Goal: Task Accomplishment & Management: Complete application form

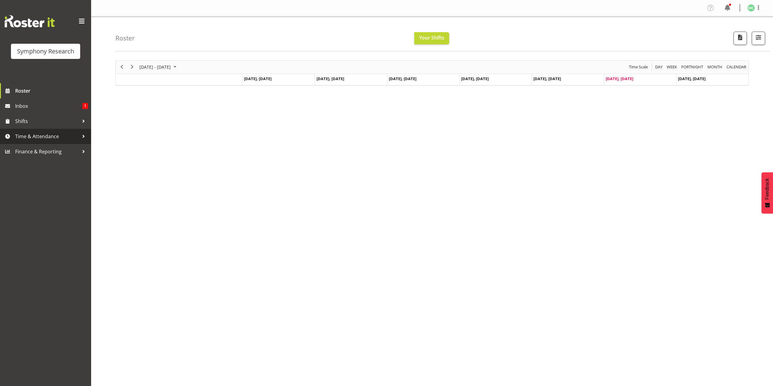
click at [43, 139] on span "Time & Attendance" at bounding box center [47, 136] width 64 height 9
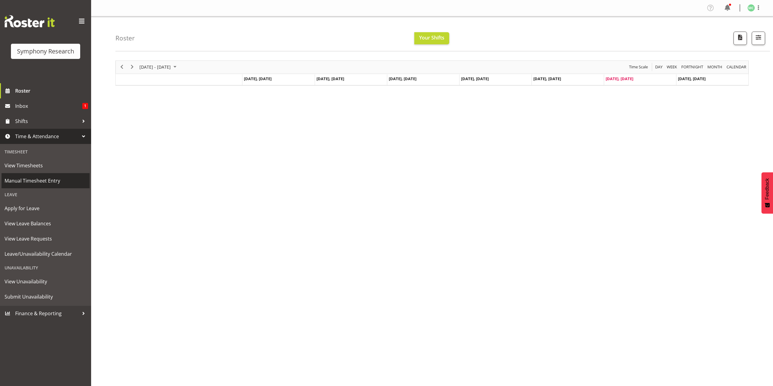
click at [48, 180] on span "Manual Timesheet Entry" at bounding box center [46, 180] width 82 height 9
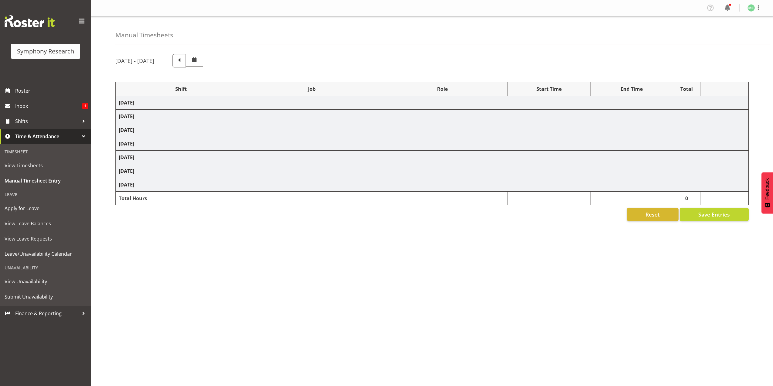
select select "41604"
select select "10527"
select select "47"
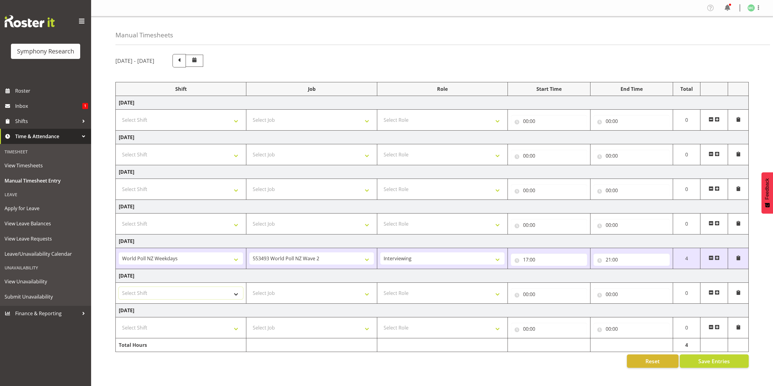
click at [209, 291] on select "Select Shift !!Weekend Residential (Roster IT Shift Label) *Business 9/10am ~ 4…" at bounding box center [181, 293] width 124 height 12
select select "41319"
click at [119, 287] on select "Select Shift !!Weekend Residential (Roster IT Shift Label) *Business 9/10am ~ 4…" at bounding box center [181, 293] width 124 height 12
click at [265, 292] on select "Select Job 550060 IF Admin 553492 World Poll Aus Wave 2 Main 2025 553493 World …" at bounding box center [311, 293] width 124 height 12
select select "10527"
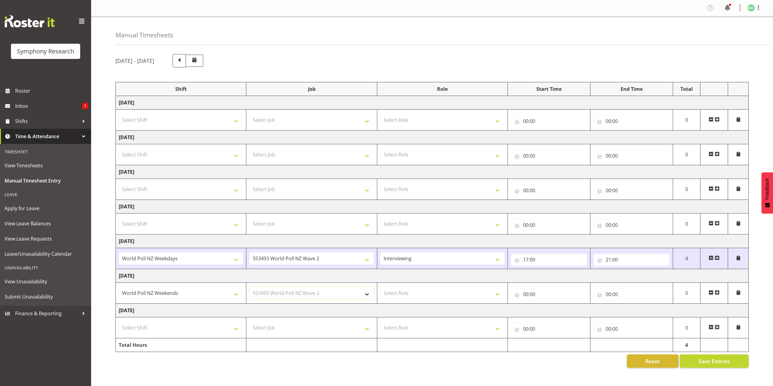
click at [249, 287] on select "Select Job 550060 IF Admin 553492 World Poll Aus Wave 2 Main 2025 553493 World …" at bounding box center [311, 293] width 124 height 12
click at [392, 293] on select "Select Role Briefing Interviewing" at bounding box center [442, 293] width 124 height 12
select select "47"
click at [380, 287] on select "Select Role Briefing Interviewing" at bounding box center [442, 293] width 124 height 12
click at [525, 294] on input "00:00" at bounding box center [549, 294] width 76 height 12
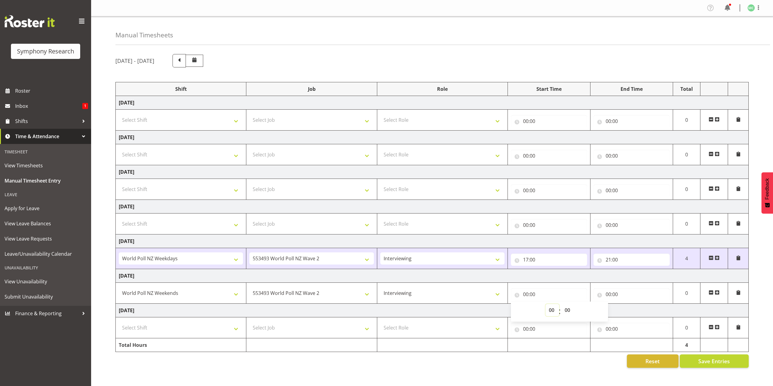
click at [548, 312] on select "00 01 02 03 04 05 06 07 08 09 10 11 12 13 14 15 16 17 18 19 20 21 22 23" at bounding box center [552, 310] width 14 height 12
select select "16"
click at [545, 304] on select "00 01 02 03 04 05 06 07 08 09 10 11 12 13 14 15 16 17 18 19 20 21 22 23" at bounding box center [552, 310] width 14 height 12
type input "16:00"
click at [441, 304] on td "Sunday 24th August 2025" at bounding box center [432, 311] width 633 height 14
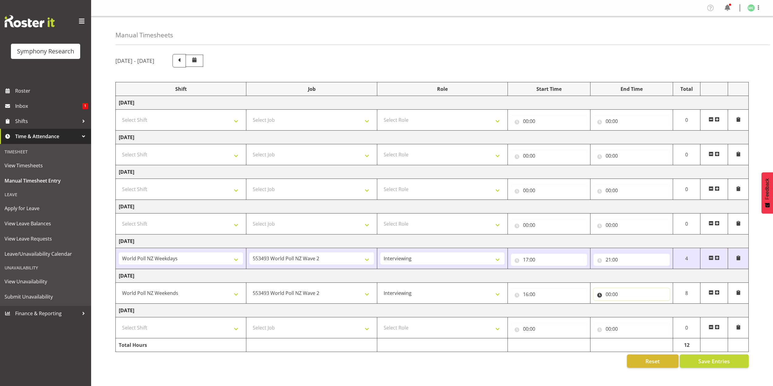
click at [607, 292] on input "00:00" at bounding box center [631, 294] width 76 height 12
drag, startPoint x: 634, startPoint y: 311, endPoint x: 632, endPoint y: 304, distance: 7.0
click at [634, 310] on select "00 01 02 03 04 05 06 07 08 09 10 11 12 13 14 15 16 17 18 19 20 21 22 23" at bounding box center [635, 310] width 14 height 12
select select "16"
click at [628, 304] on select "00 01 02 03 04 05 06 07 08 09 10 11 12 13 14 15 16 17 18 19 20 21 22 23" at bounding box center [635, 310] width 14 height 12
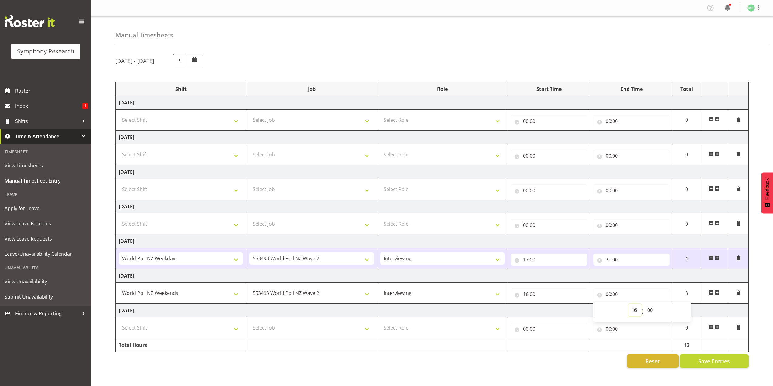
type input "16:00"
click at [528, 295] on input "16:00" at bounding box center [549, 294] width 76 height 12
click at [554, 307] on select "00 01 02 03 04 05 06 07 08 09 10 11 12 13 14 15 16 17 18 19 20 21 22 23" at bounding box center [552, 310] width 14 height 12
select select "12"
click at [545, 304] on select "00 01 02 03 04 05 06 07 08 09 10 11 12 13 14 15 16 17 18 19 20 21 22 23" at bounding box center [552, 310] width 14 height 12
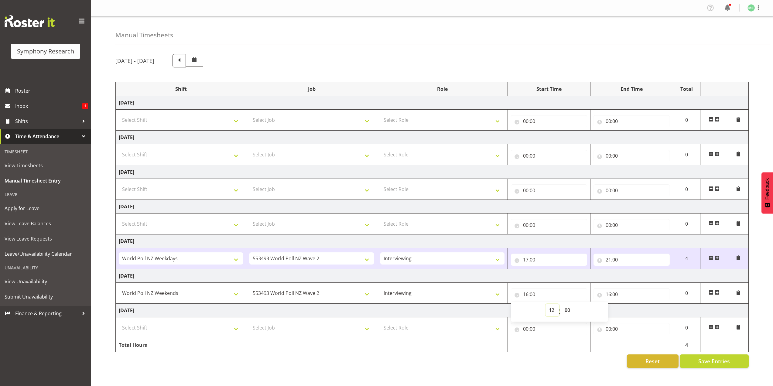
type input "12:00"
click at [464, 309] on td "Sunday 24th August 2025" at bounding box center [432, 311] width 633 height 14
click at [725, 359] on span "Save Entries" at bounding box center [714, 361] width 32 height 8
